Goal: Information Seeking & Learning: Learn about a topic

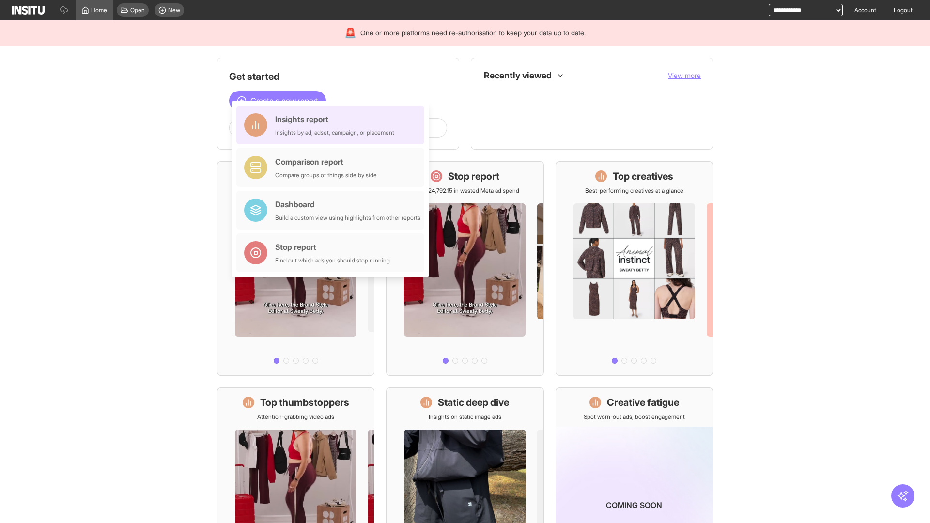
click at [333, 125] on div "Insights report Insights by ad, adset, campaign, or placement" at bounding box center [334, 124] width 119 height 23
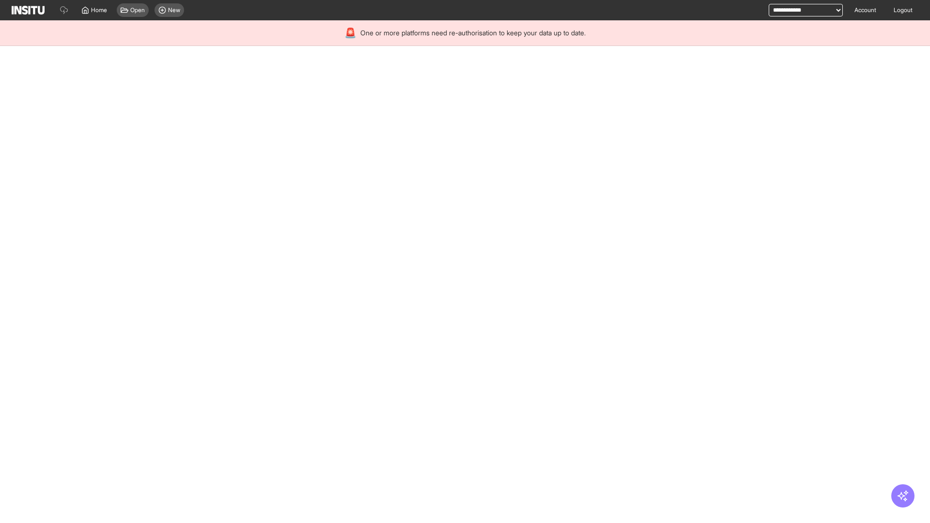
select select "**"
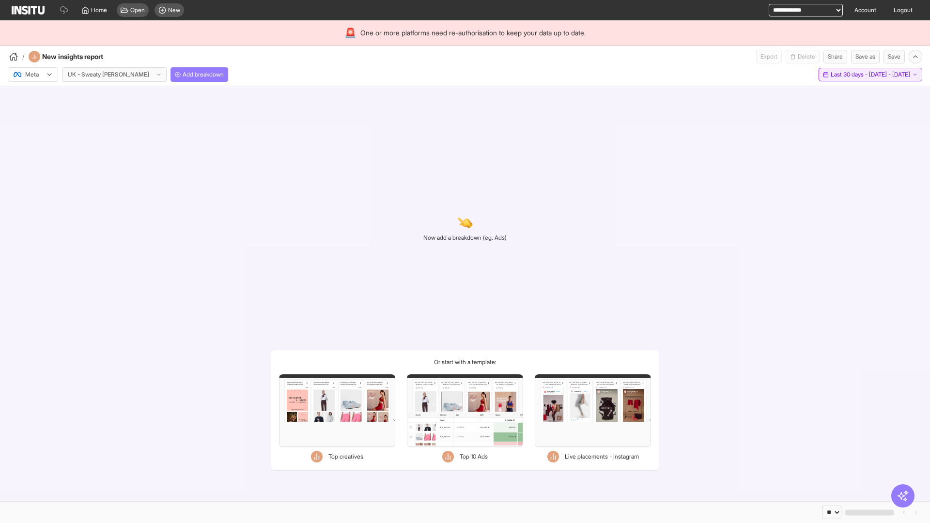
click at [849, 75] on span "Last 30 days - [DATE] - [DATE]" at bounding box center [870, 75] width 79 height 8
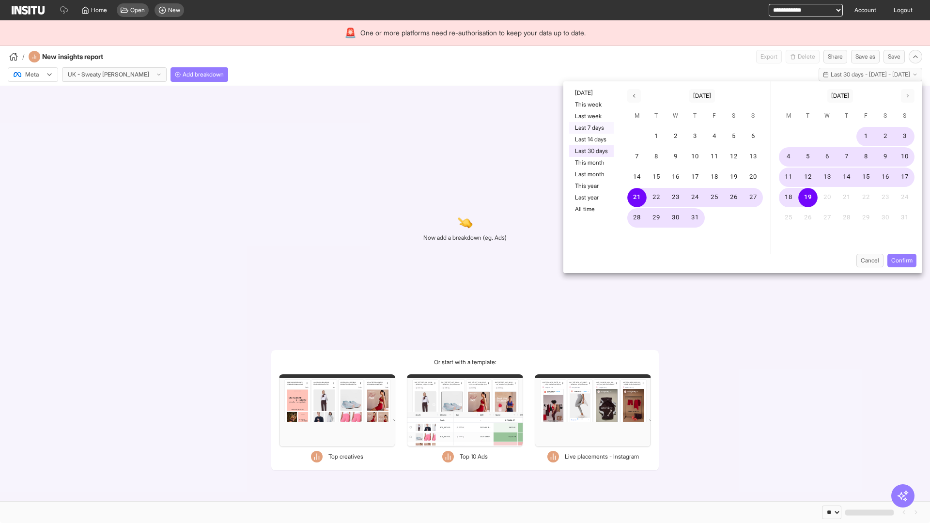
click at [591, 128] on button "Last 7 days" at bounding box center [591, 128] width 45 height 12
